Goal: Use online tool/utility: Utilize a website feature to perform a specific function

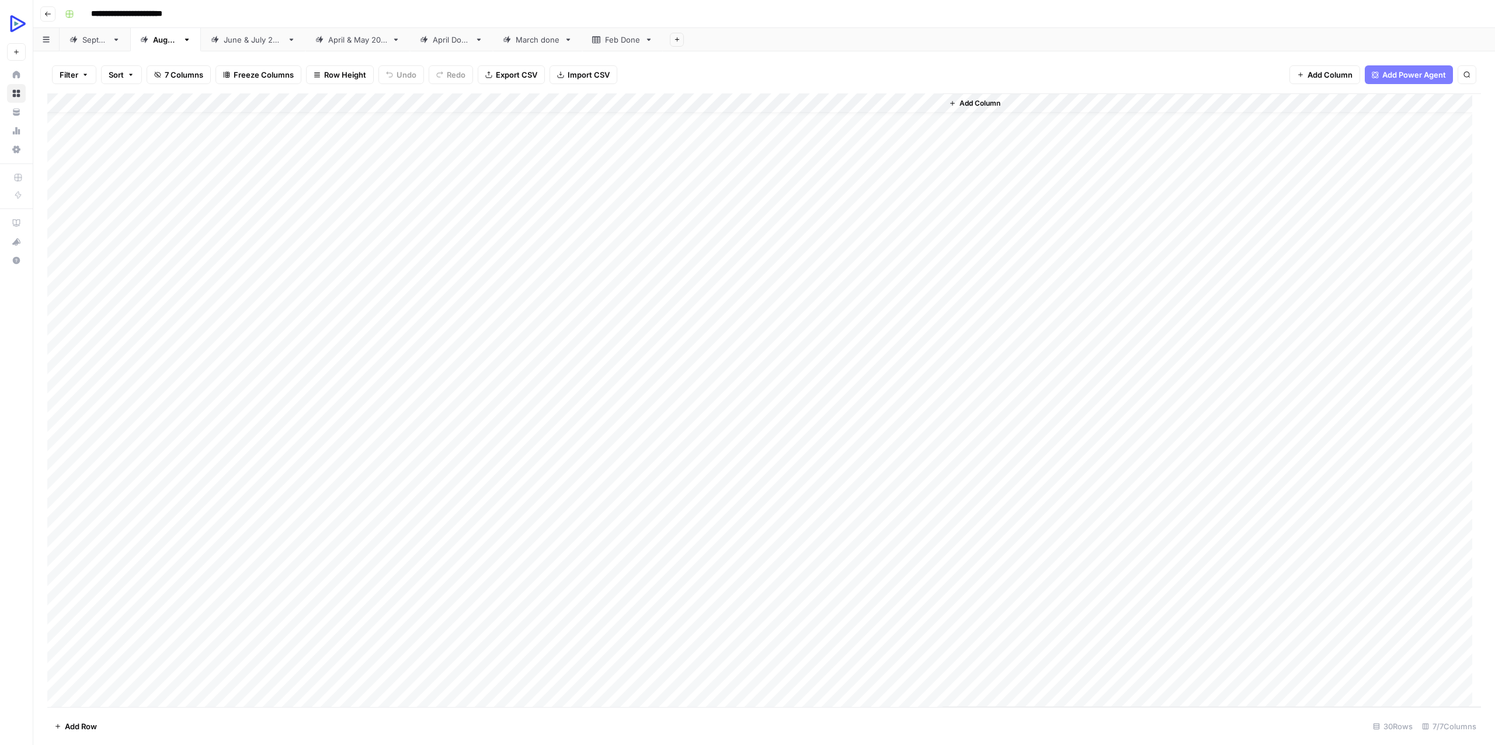
scroll to position [20, 0]
drag, startPoint x: 115, startPoint y: 612, endPoint x: 421, endPoint y: 616, distance: 305.5
click at [421, 541] on div "Add Column" at bounding box center [764, 400] width 1434 height 614
click at [588, 541] on div "Add Column" at bounding box center [764, 400] width 1434 height 614
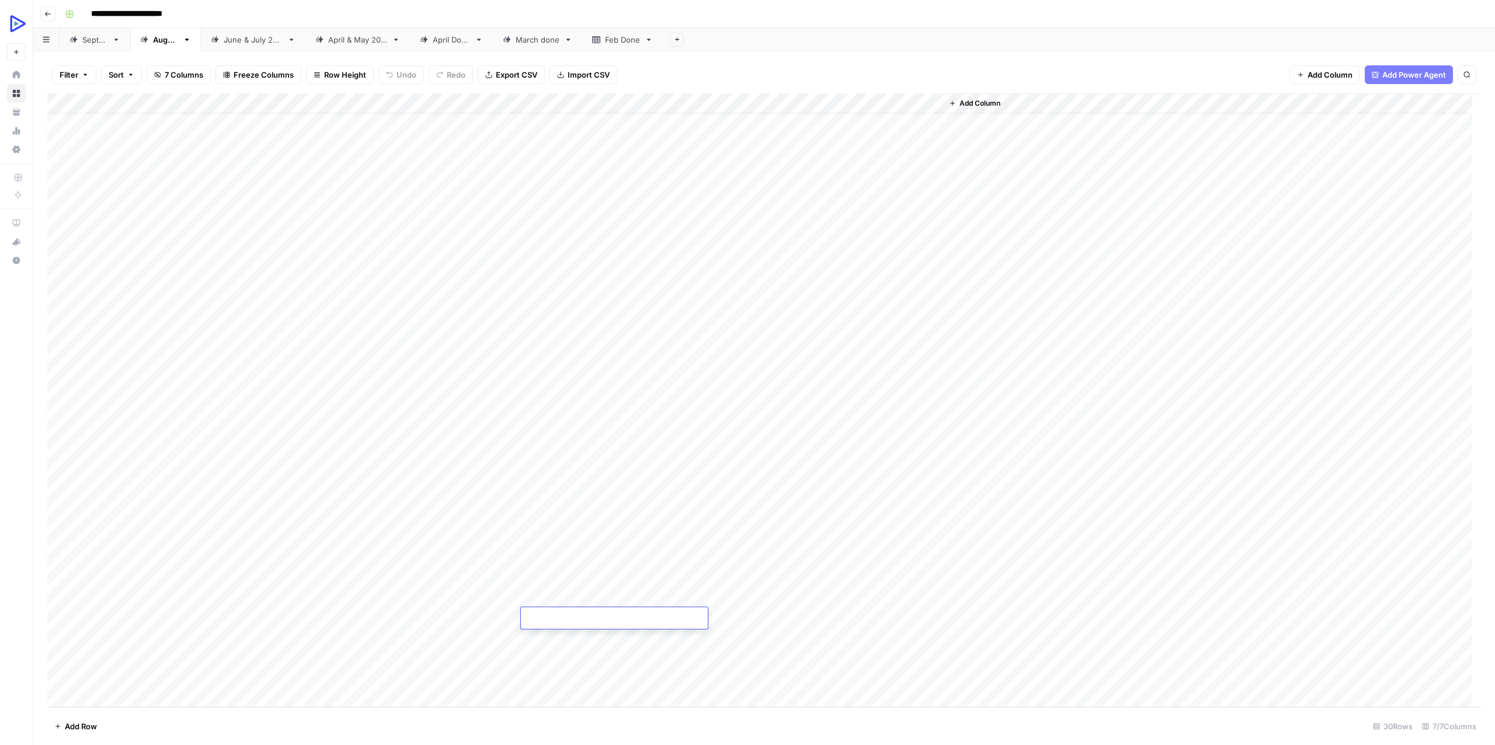
type textarea "**********"
click at [531, 541] on div "Add Column" at bounding box center [764, 400] width 1434 height 614
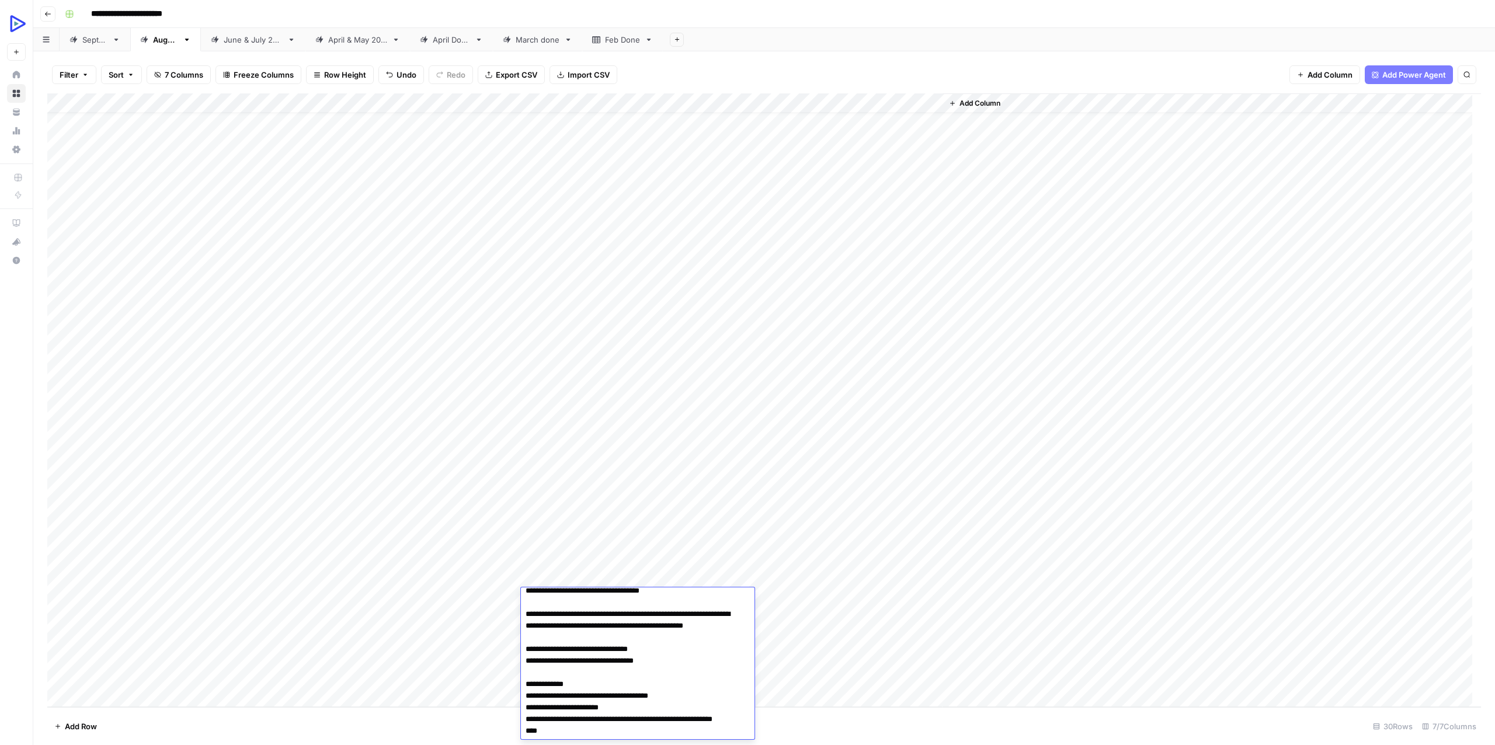
scroll to position [0, 0]
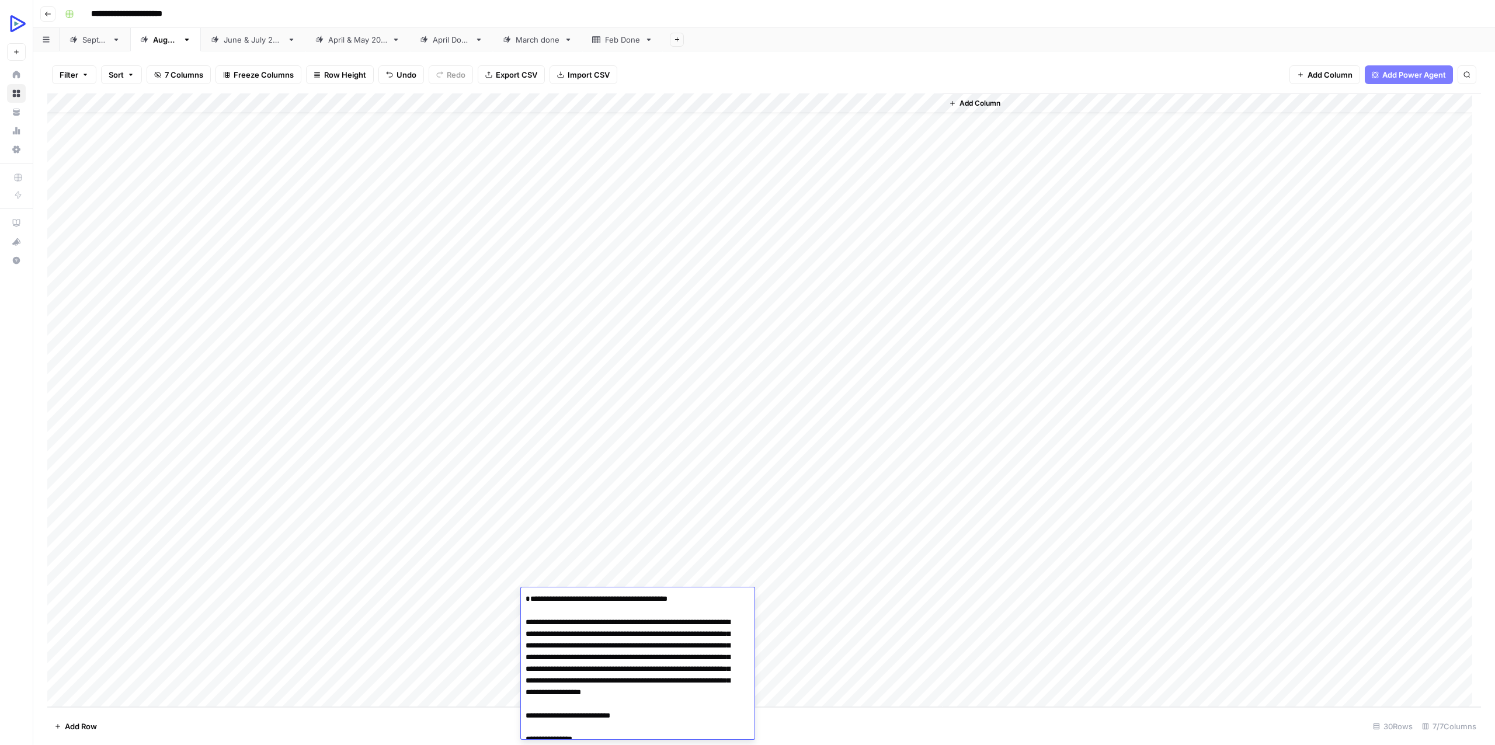
type textarea "**********"
click at [929, 541] on div "Add Column" at bounding box center [764, 400] width 1434 height 614
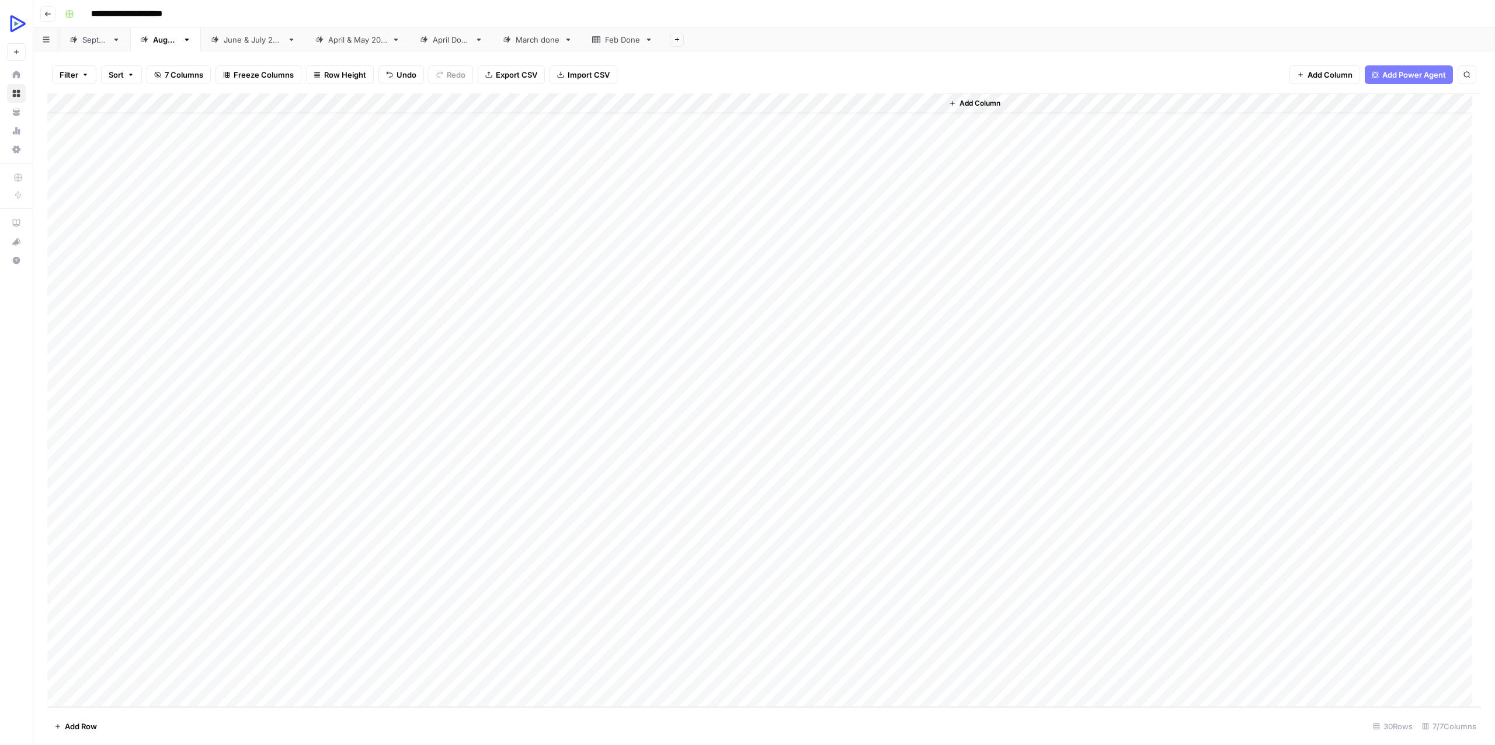
click at [538, 541] on div "Add Column" at bounding box center [764, 400] width 1434 height 614
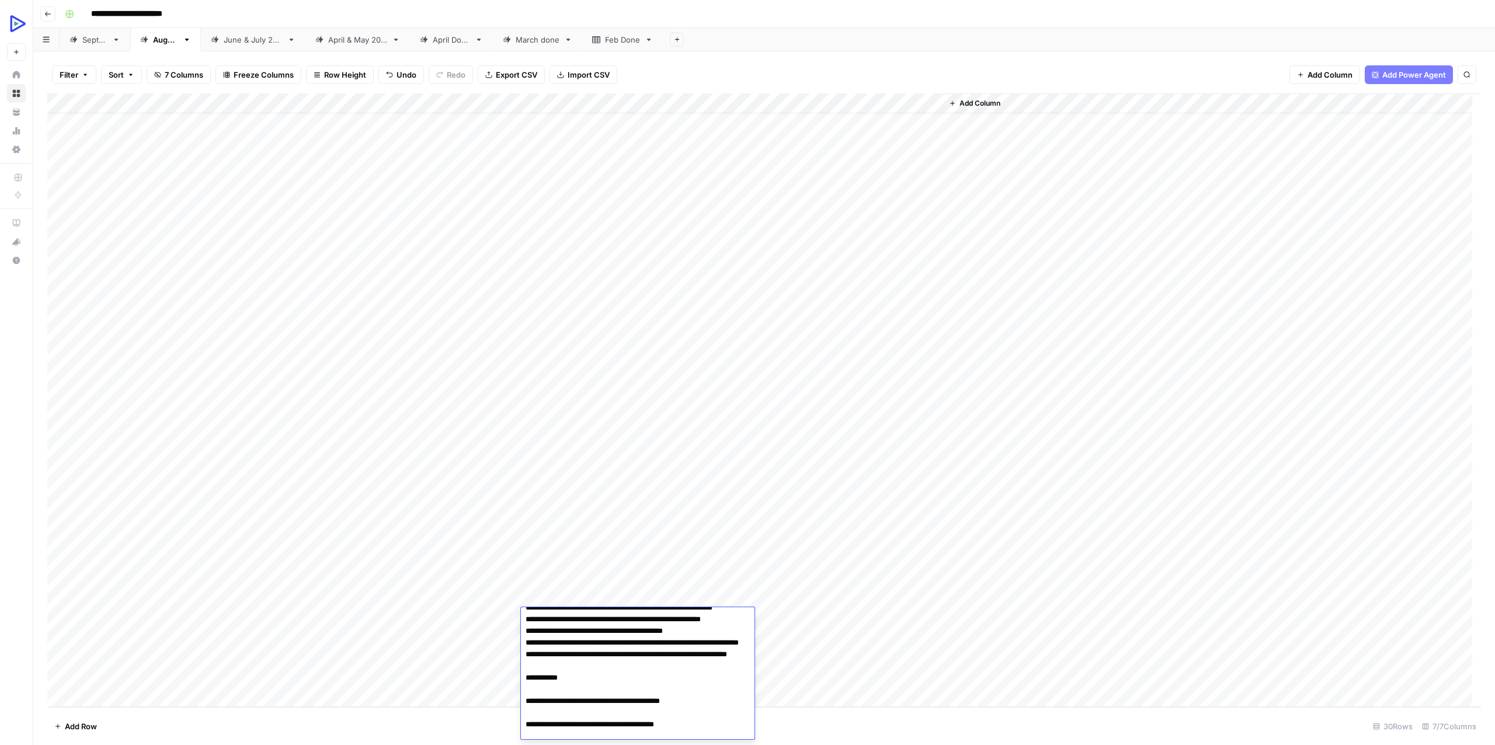
scroll to position [421, 0]
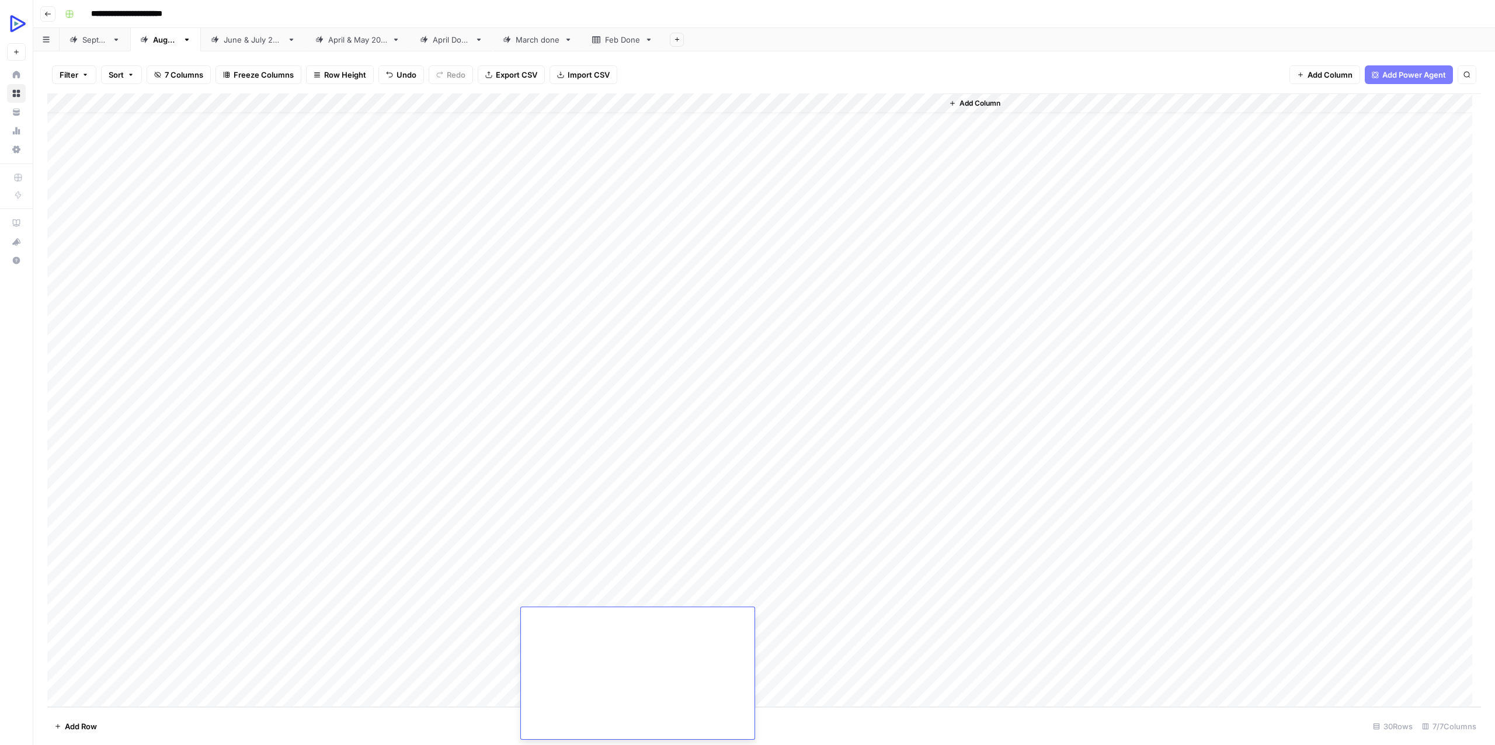
scroll to position [0, 0]
click at [568, 541] on textarea at bounding box center [614, 619] width 187 height 16
paste textarea "**********"
type textarea "**********"
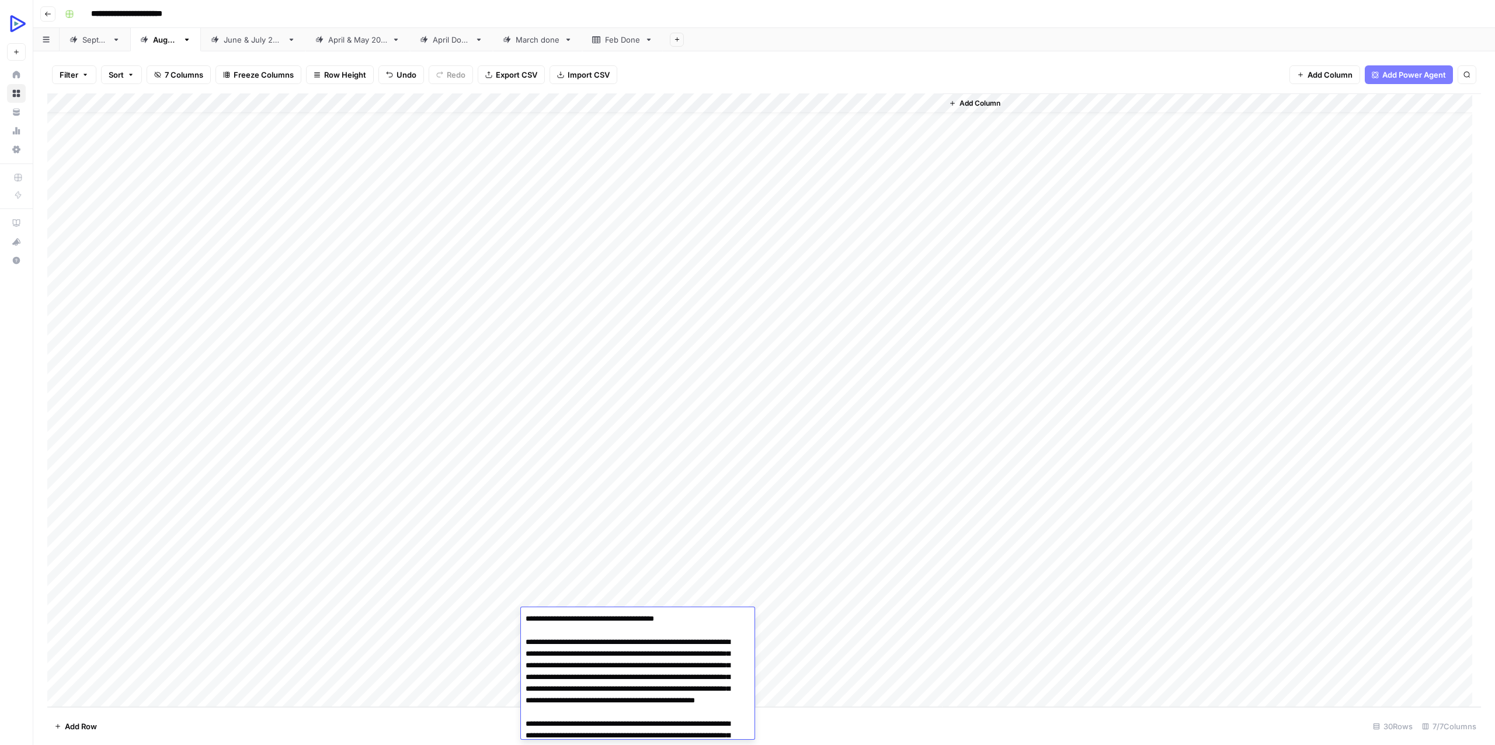
scroll to position [3283, 0]
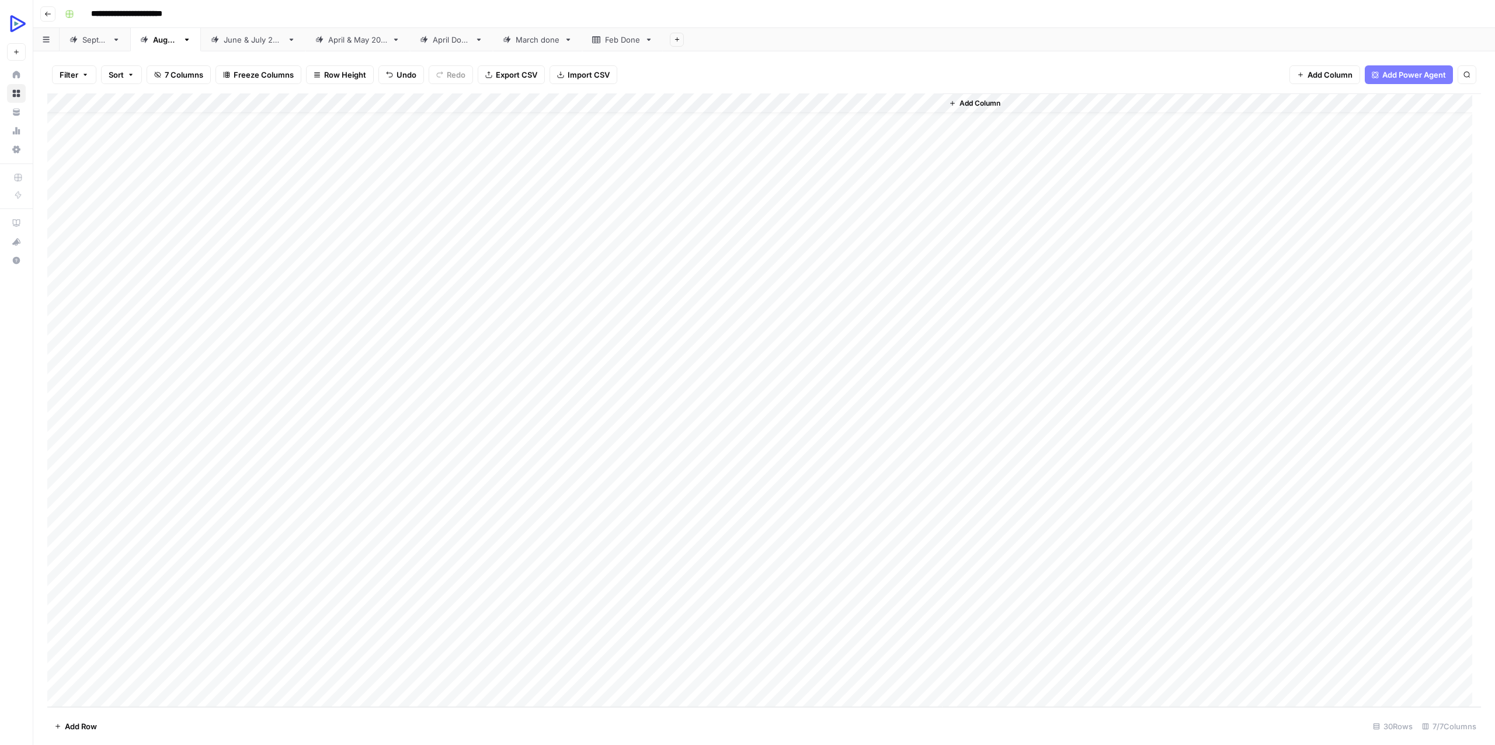
click at [922, 541] on div "Add Column" at bounding box center [764, 400] width 1434 height 614
click at [781, 541] on div "Add Column" at bounding box center [764, 400] width 1434 height 614
click at [602, 541] on div "Add Column" at bounding box center [764, 400] width 1434 height 614
click at [588, 541] on div "Add Column" at bounding box center [764, 400] width 1434 height 614
click at [587, 541] on textarea at bounding box center [614, 639] width 187 height 16
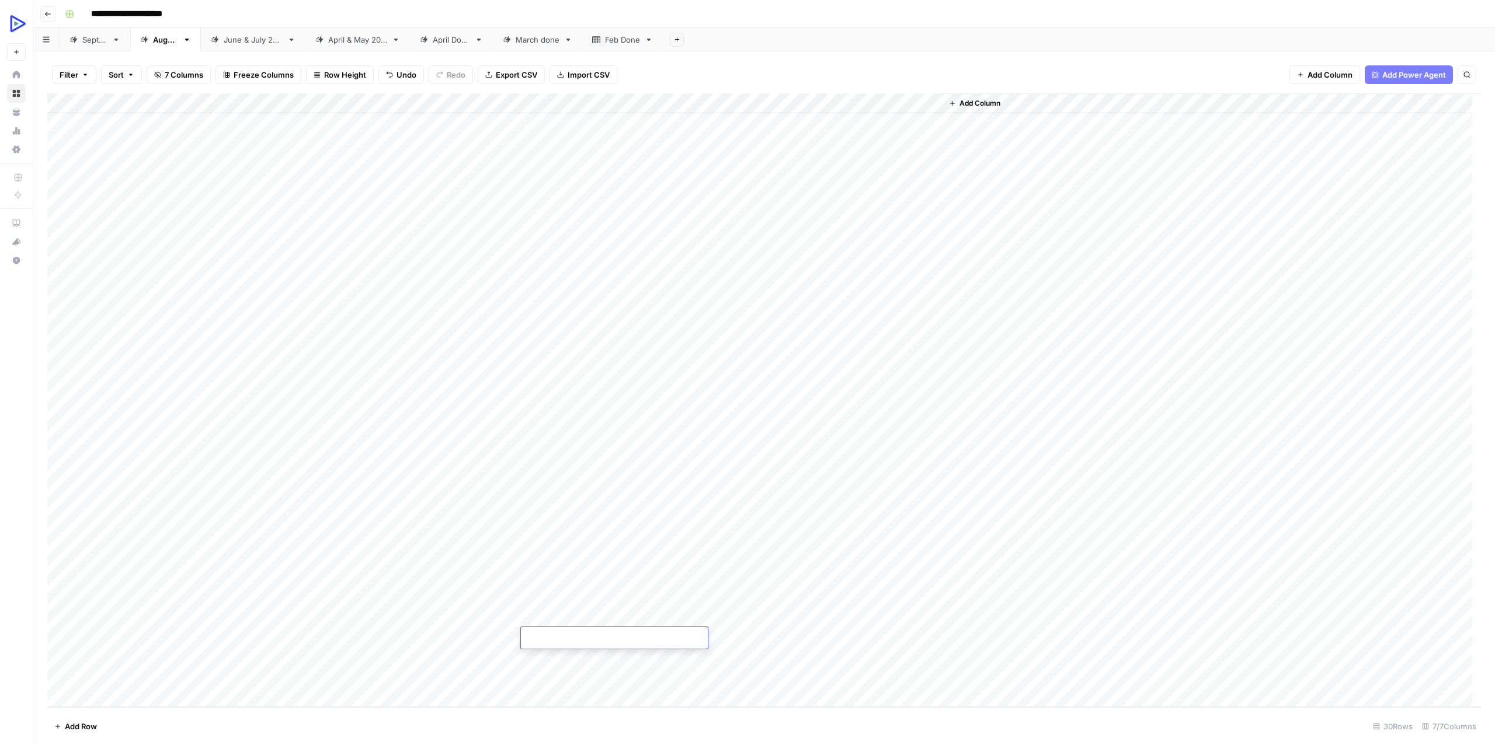
type textarea "**********"
click at [939, 541] on div "Add Column" at bounding box center [764, 400] width 1434 height 614
click at [785, 541] on div "Add Column" at bounding box center [764, 400] width 1434 height 614
click at [447, 541] on div "Add Column" at bounding box center [764, 400] width 1434 height 614
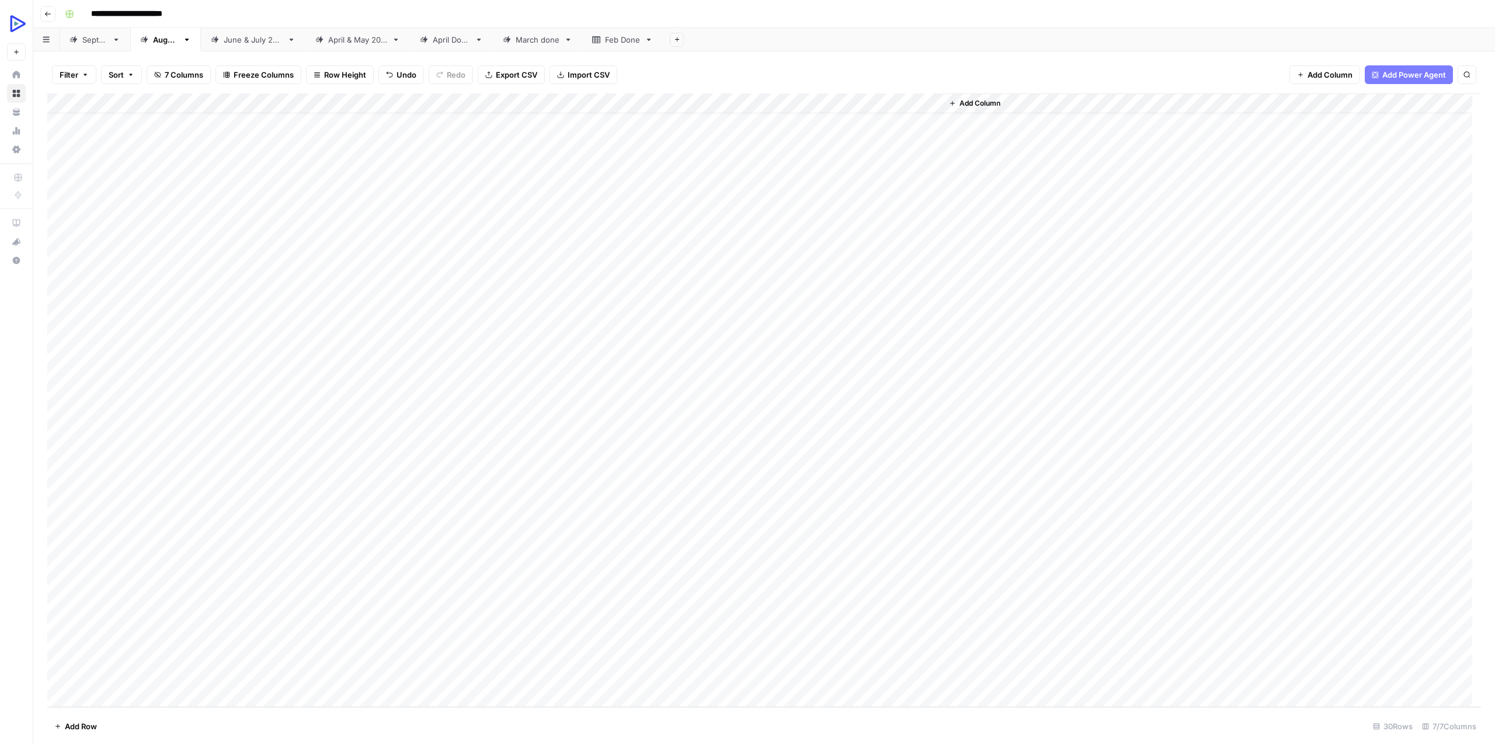
click at [586, 541] on div "Add Column" at bounding box center [764, 400] width 1434 height 614
type textarea "**********"
click at [941, 541] on div "Add Column" at bounding box center [764, 400] width 1434 height 614
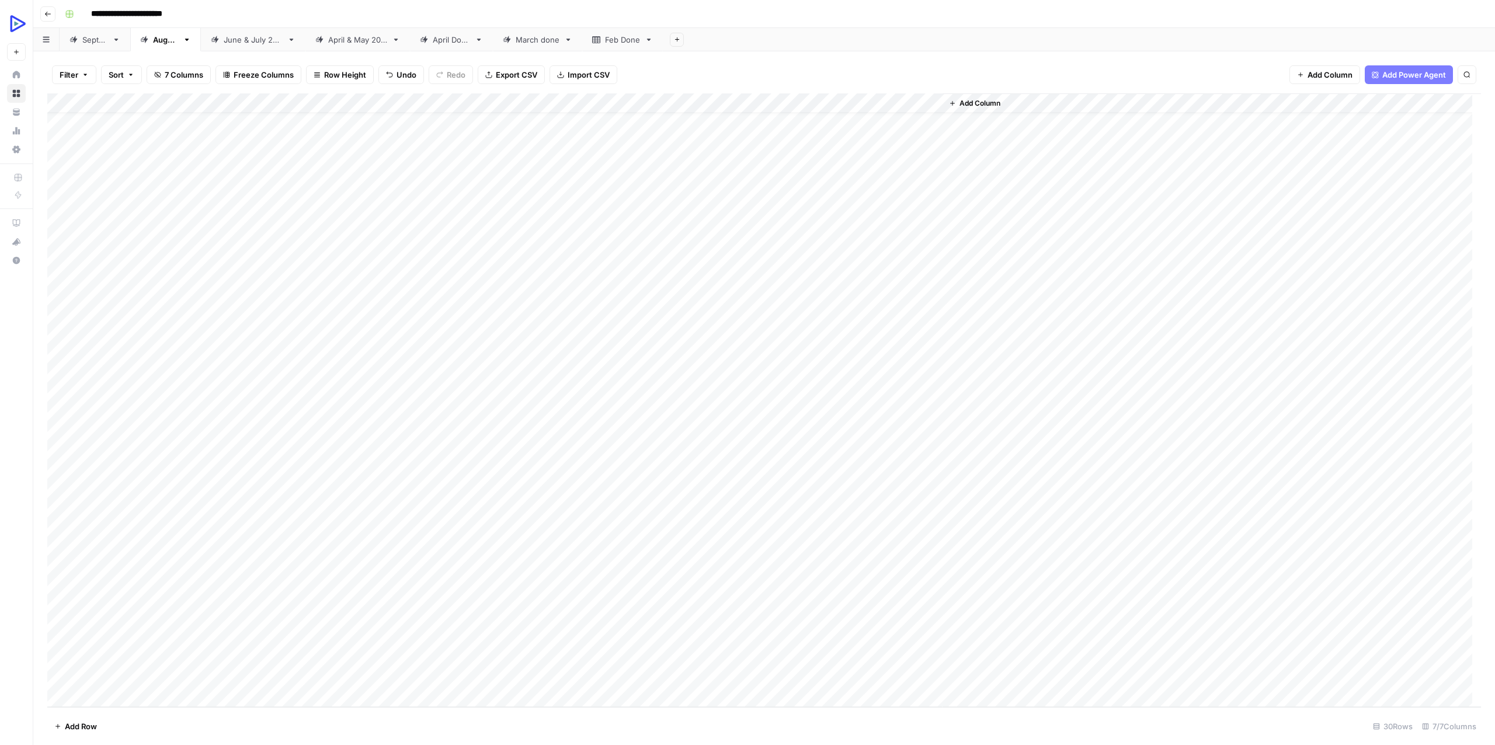
click at [597, 541] on div "Add Column" at bounding box center [764, 400] width 1434 height 614
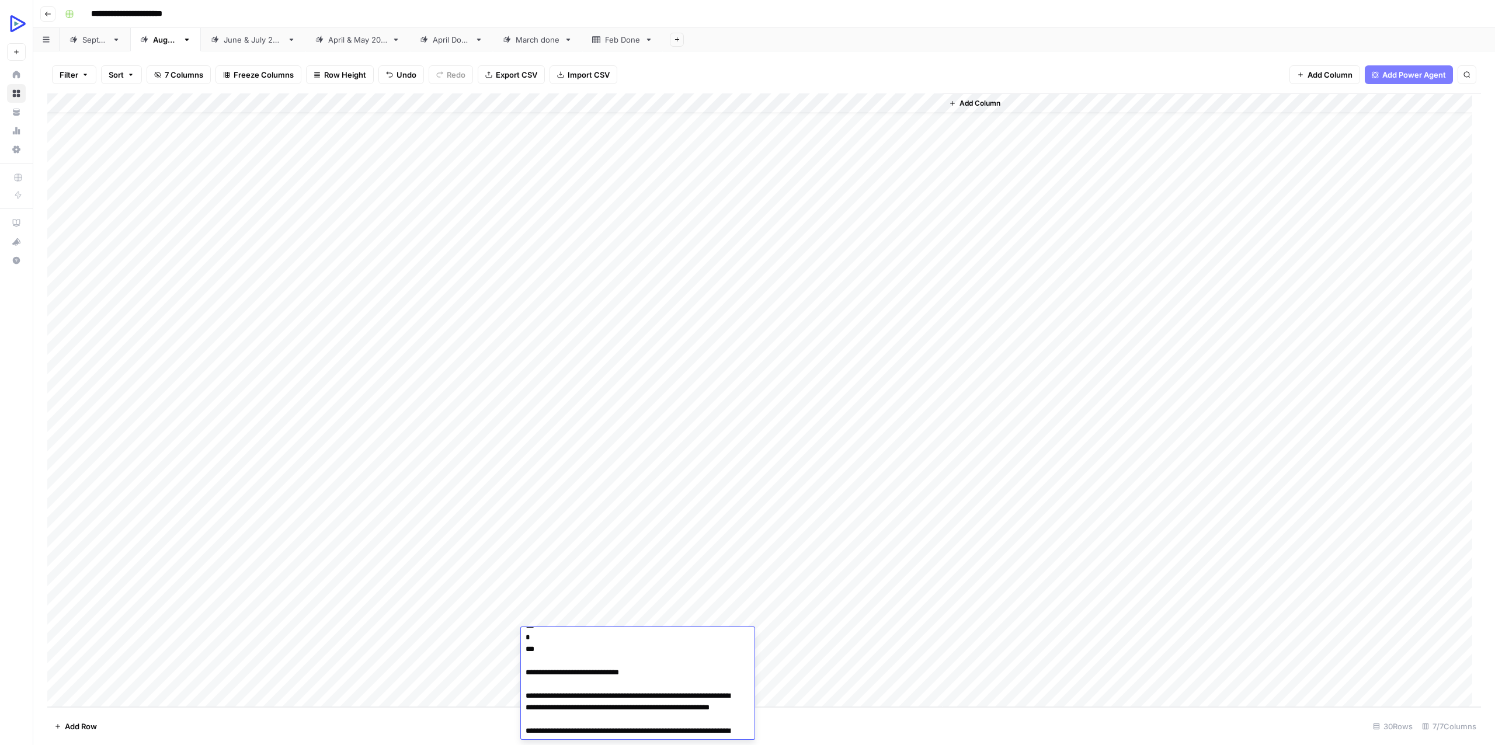
scroll to position [0, 0]
type textarea "**********"
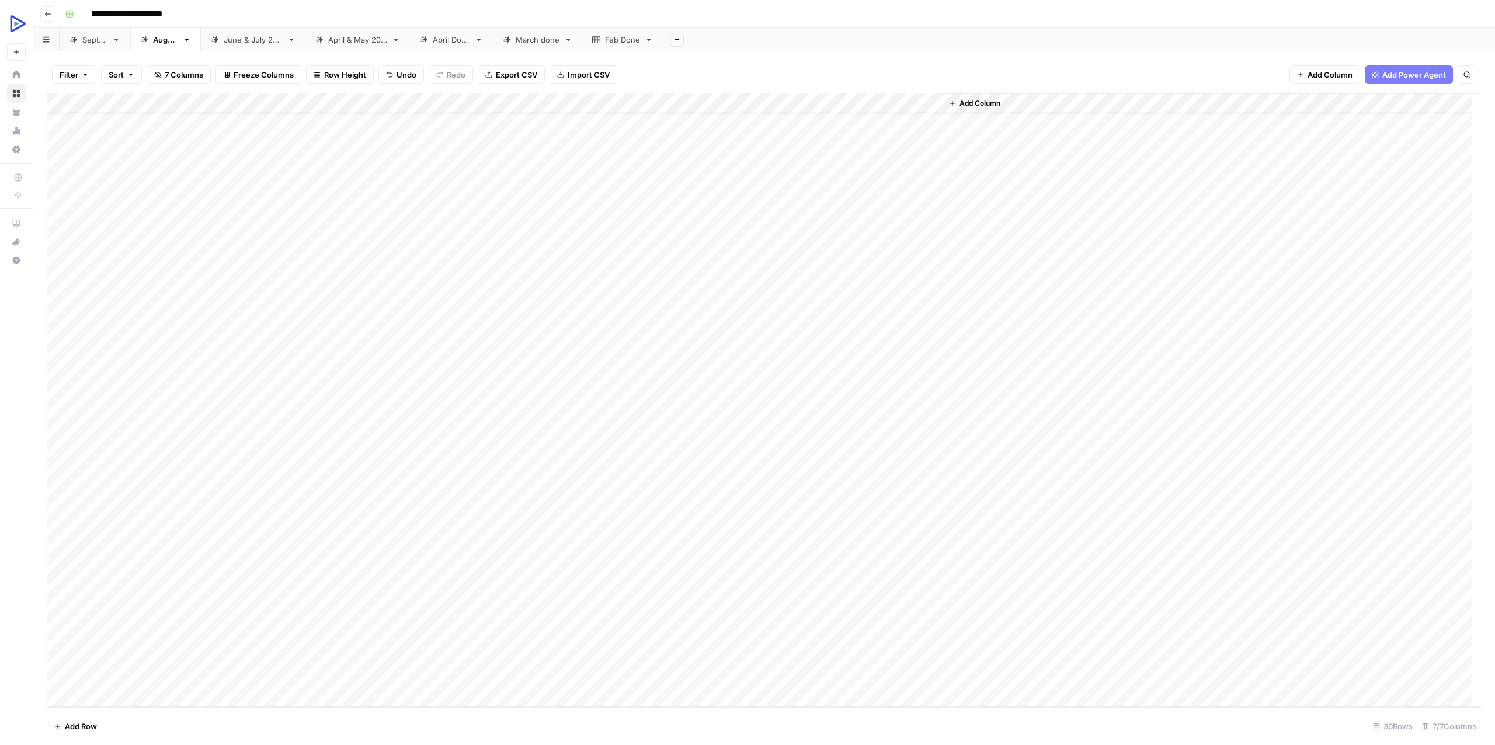
click at [1121, 541] on div "Add Column" at bounding box center [1212, 400] width 538 height 614
click at [601, 541] on div "Add Column" at bounding box center [764, 400] width 1434 height 614
click at [783, 541] on div "Add Column" at bounding box center [764, 400] width 1434 height 614
click at [575, 541] on div "Add Column" at bounding box center [764, 400] width 1434 height 614
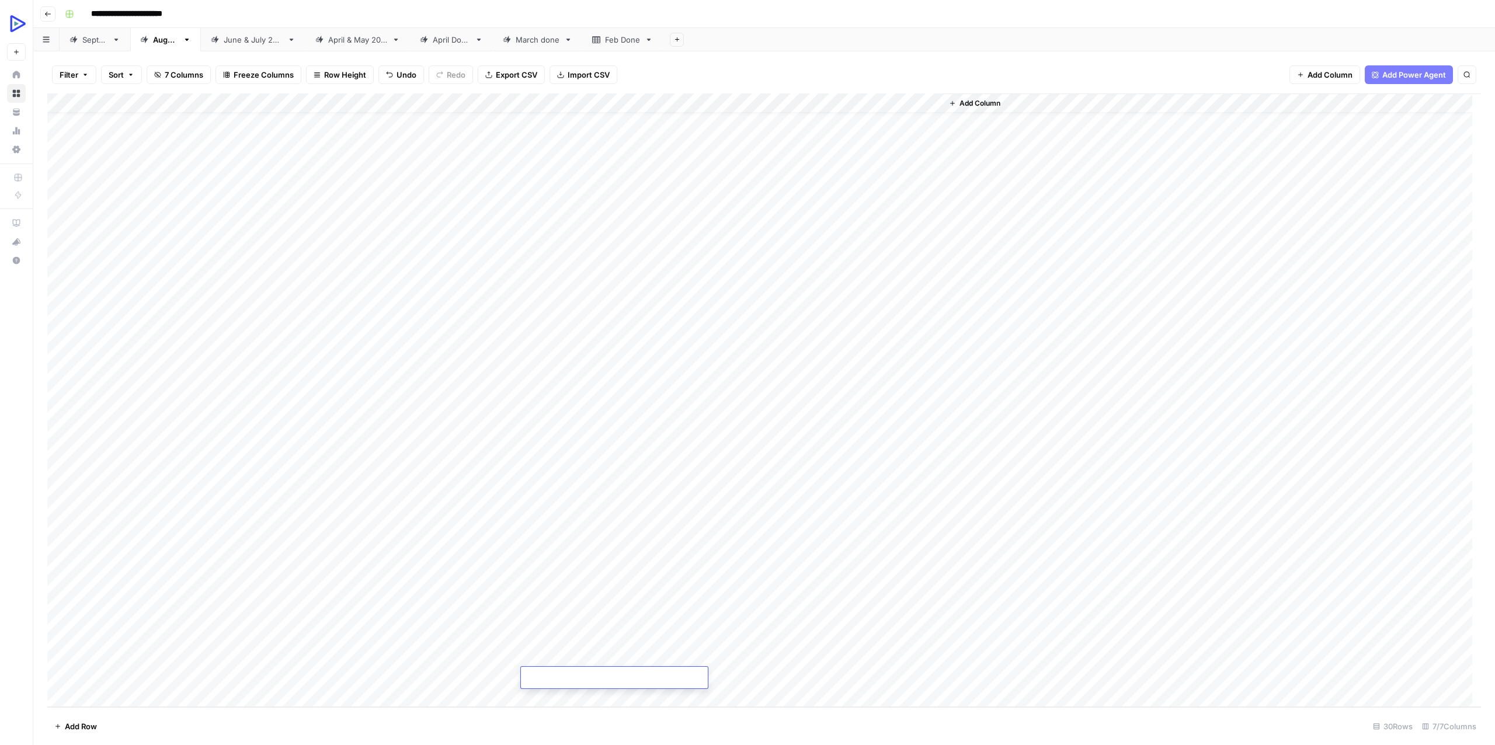
type textarea "**********"
click at [572, 541] on div "Add Column" at bounding box center [764, 400] width 1434 height 614
click at [560, 541] on div "Add Column" at bounding box center [764, 400] width 1434 height 614
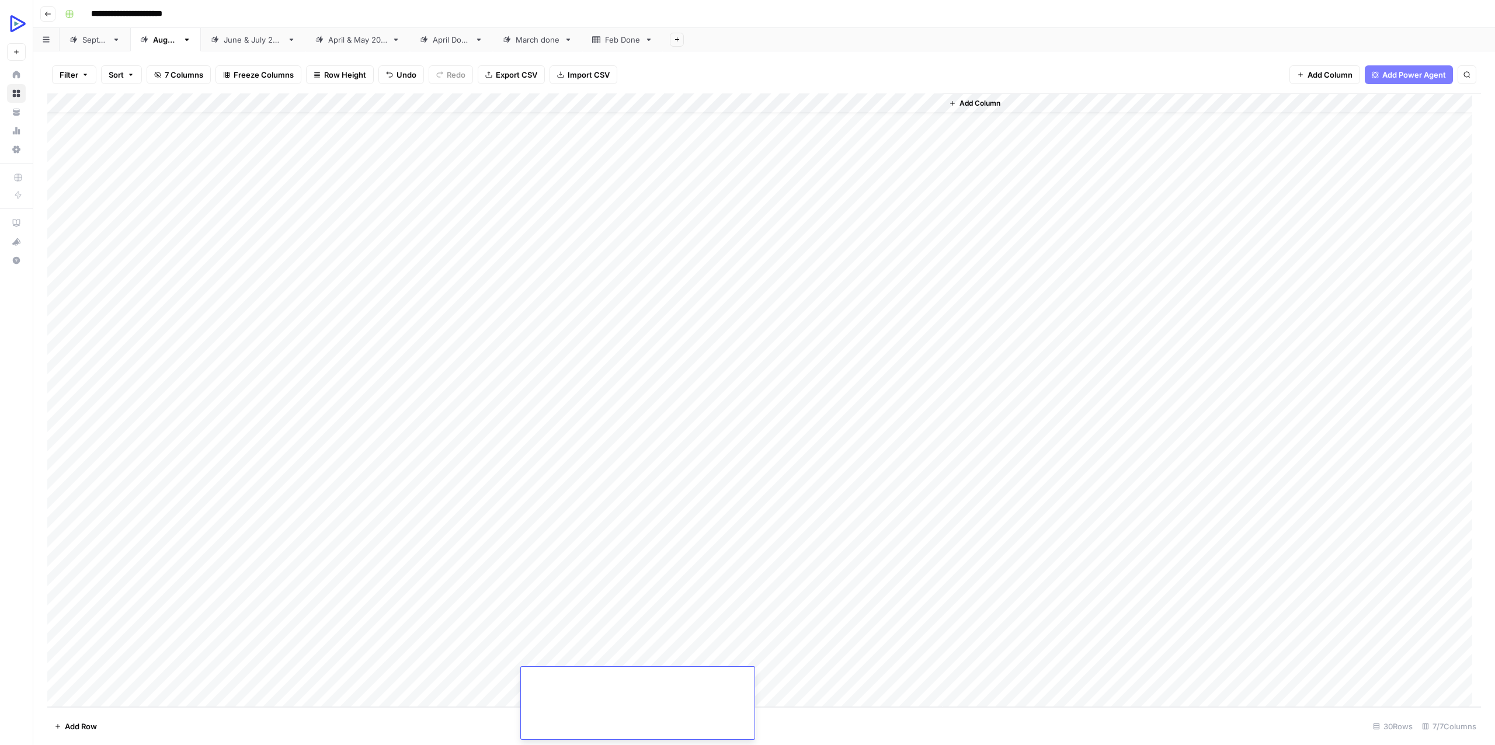
scroll to position [0, 0]
type textarea "**********"
click at [540, 541] on div "Add Column" at bounding box center [764, 400] width 1434 height 614
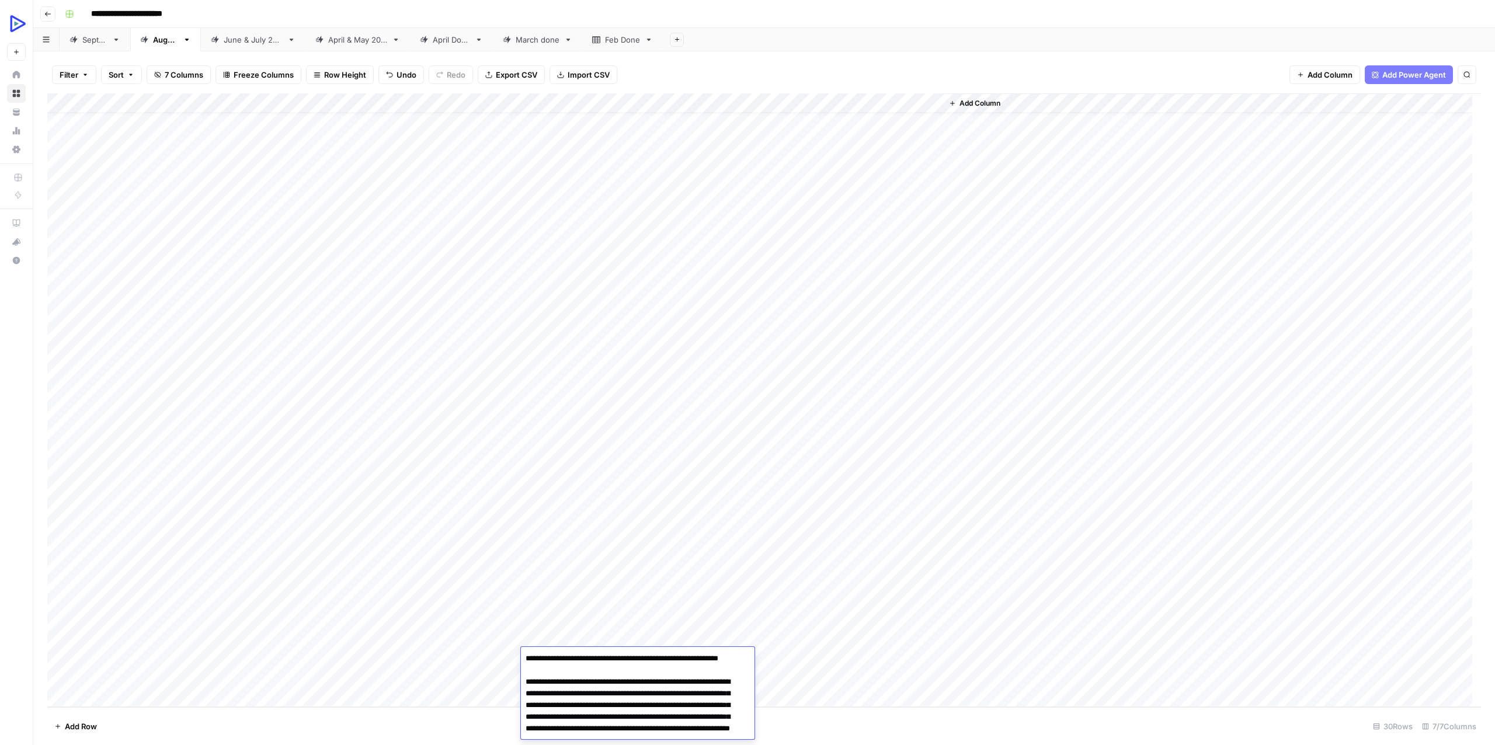
scroll to position [3607, 0]
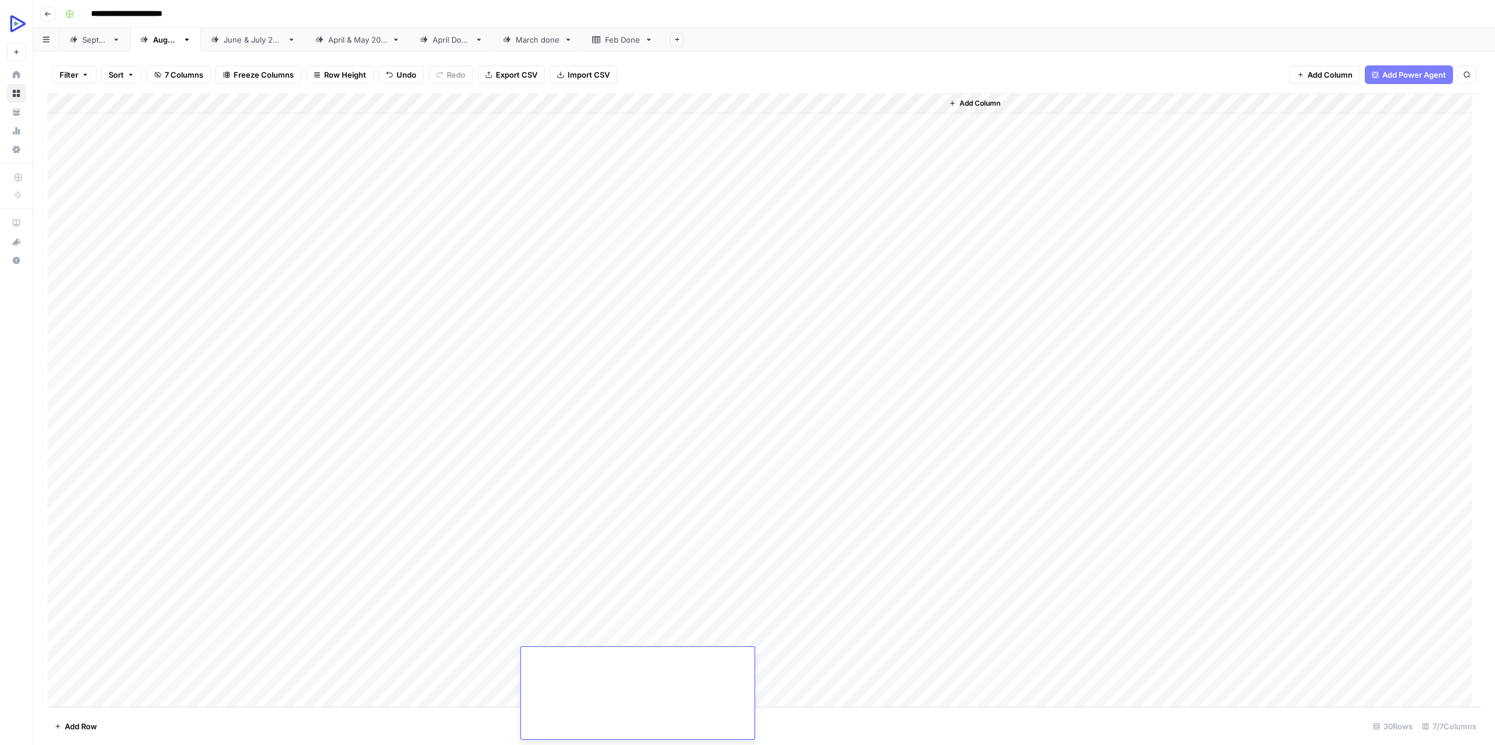
click at [892, 541] on div "Add Column" at bounding box center [764, 400] width 1434 height 614
click at [781, 541] on div "Add Column" at bounding box center [764, 400] width 1434 height 614
click at [62, 541] on div "Add Column" at bounding box center [764, 400] width 1434 height 614
click at [77, 541] on span "Delete 1 Row" at bounding box center [77, 727] width 47 height 12
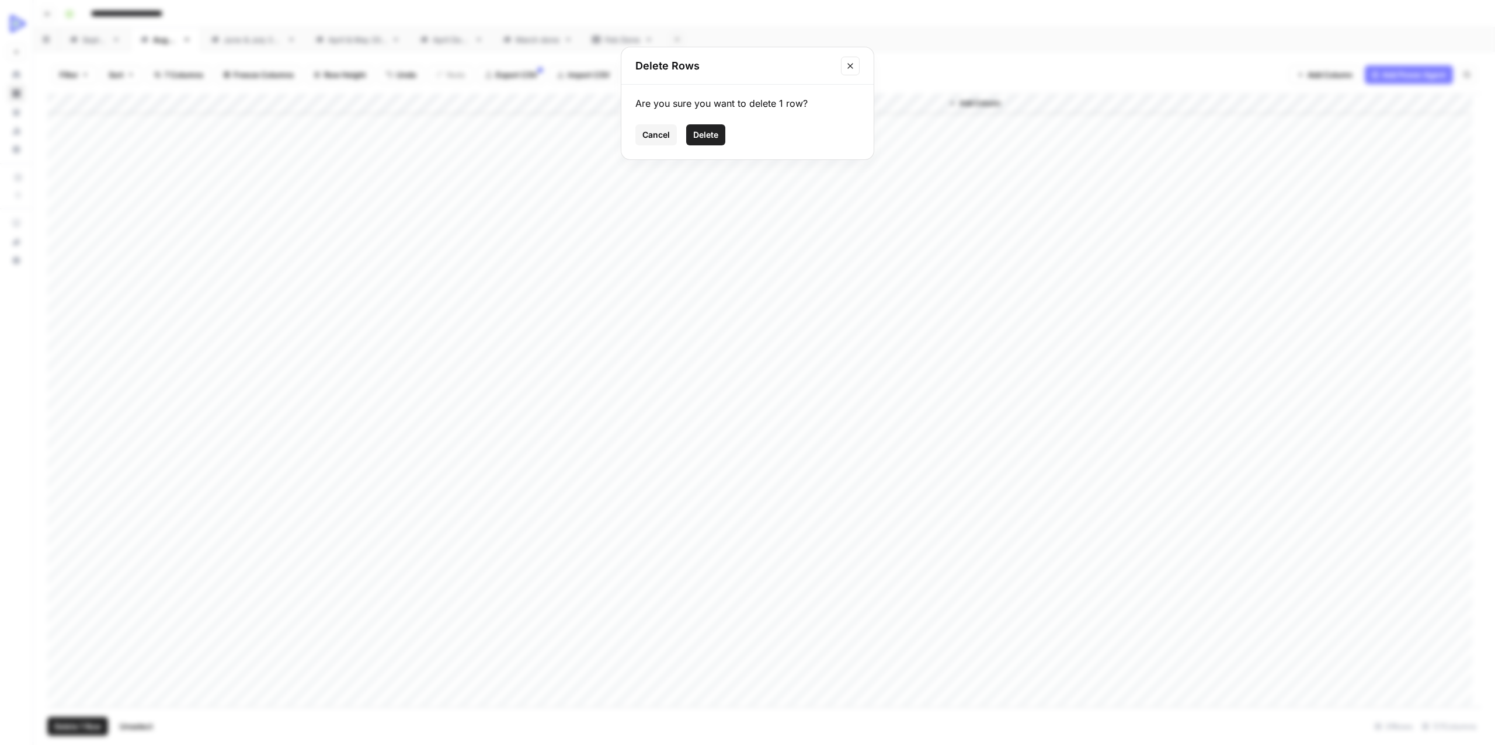
click at [703, 136] on span "Delete" at bounding box center [705, 135] width 25 height 12
